Goal: Information Seeking & Learning: Learn about a topic

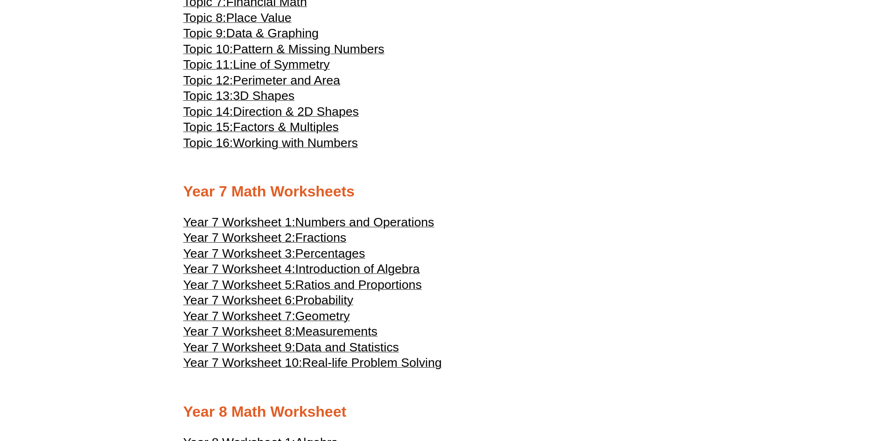
scroll to position [2208, 0]
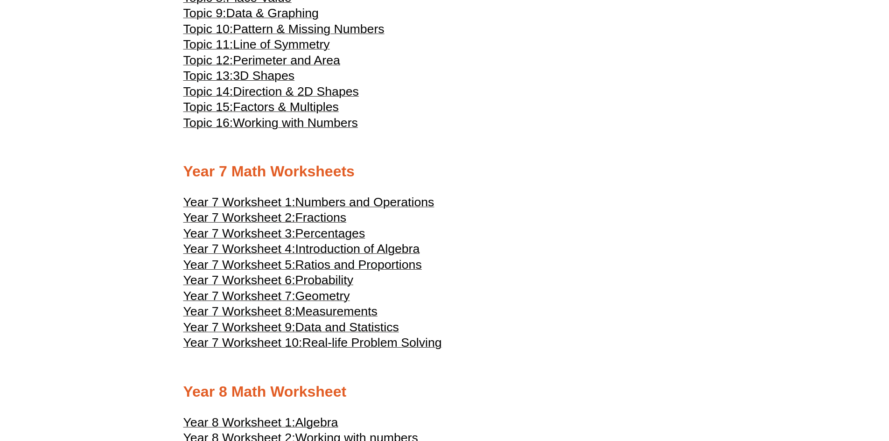
click at [325, 260] on span "Ratios and Proportions" at bounding box center [358, 265] width 126 height 14
click at [314, 203] on span "Numbers and Operations" at bounding box center [364, 202] width 139 height 14
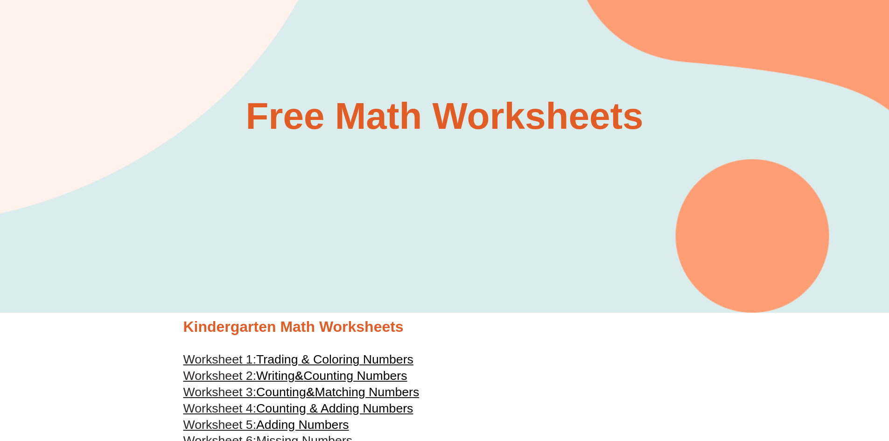
scroll to position [0, 0]
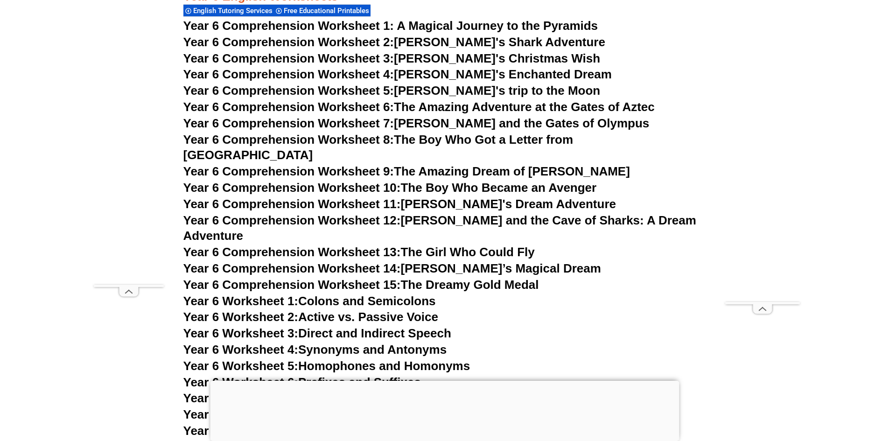
scroll to position [5338, 0]
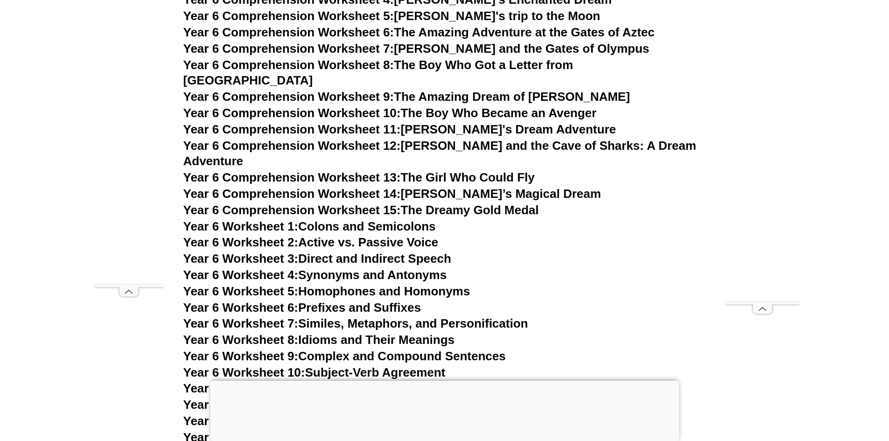
click at [858, 225] on html "Skip to content The Difference Personalised Program Inspirational Tutors Motiva…" at bounding box center [444, 354] width 889 height 11385
